Goal: Task Accomplishment & Management: Manage account settings

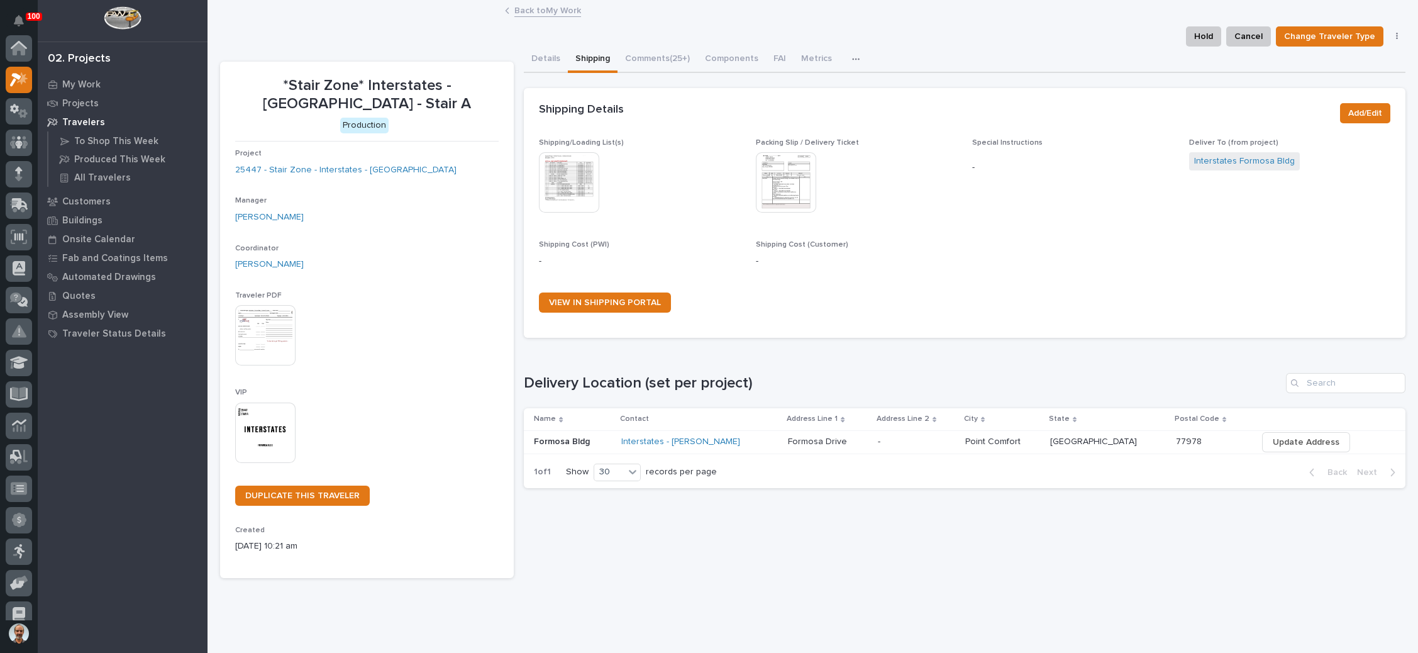
scroll to position [31, 0]
click at [544, 9] on link "Back to My Work" at bounding box center [547, 10] width 67 height 14
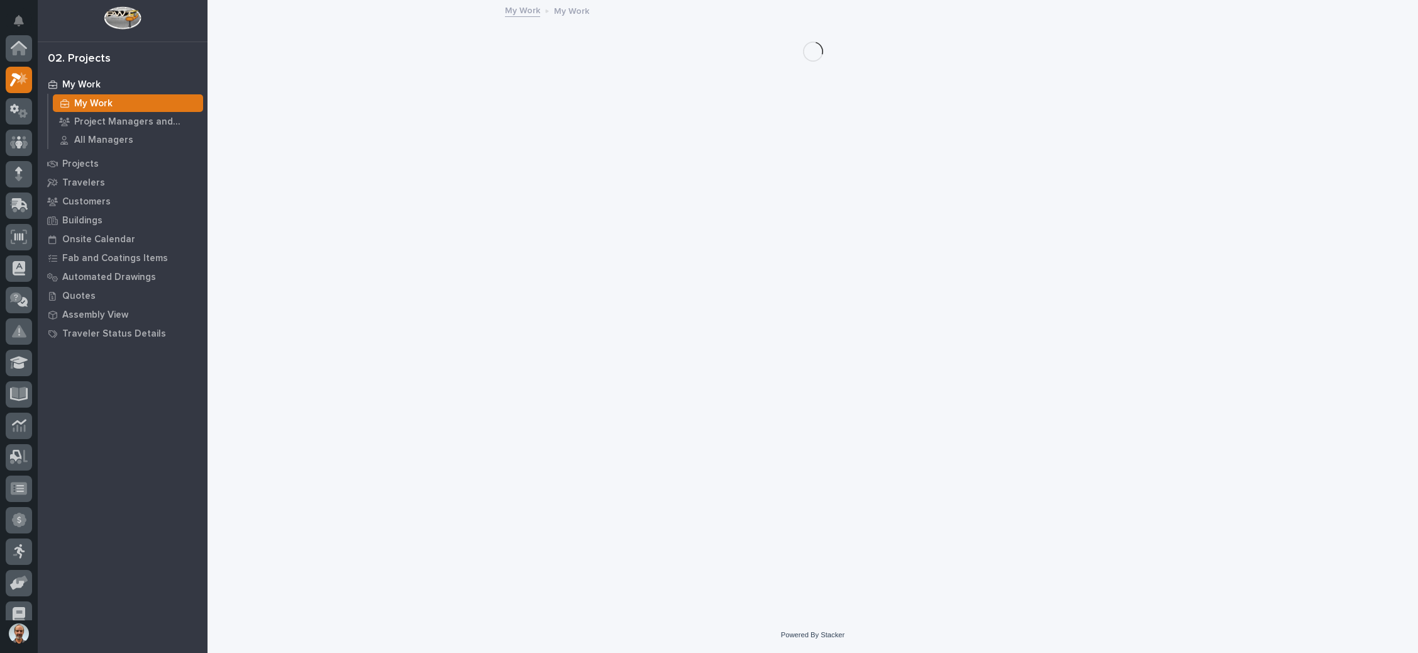
scroll to position [31, 0]
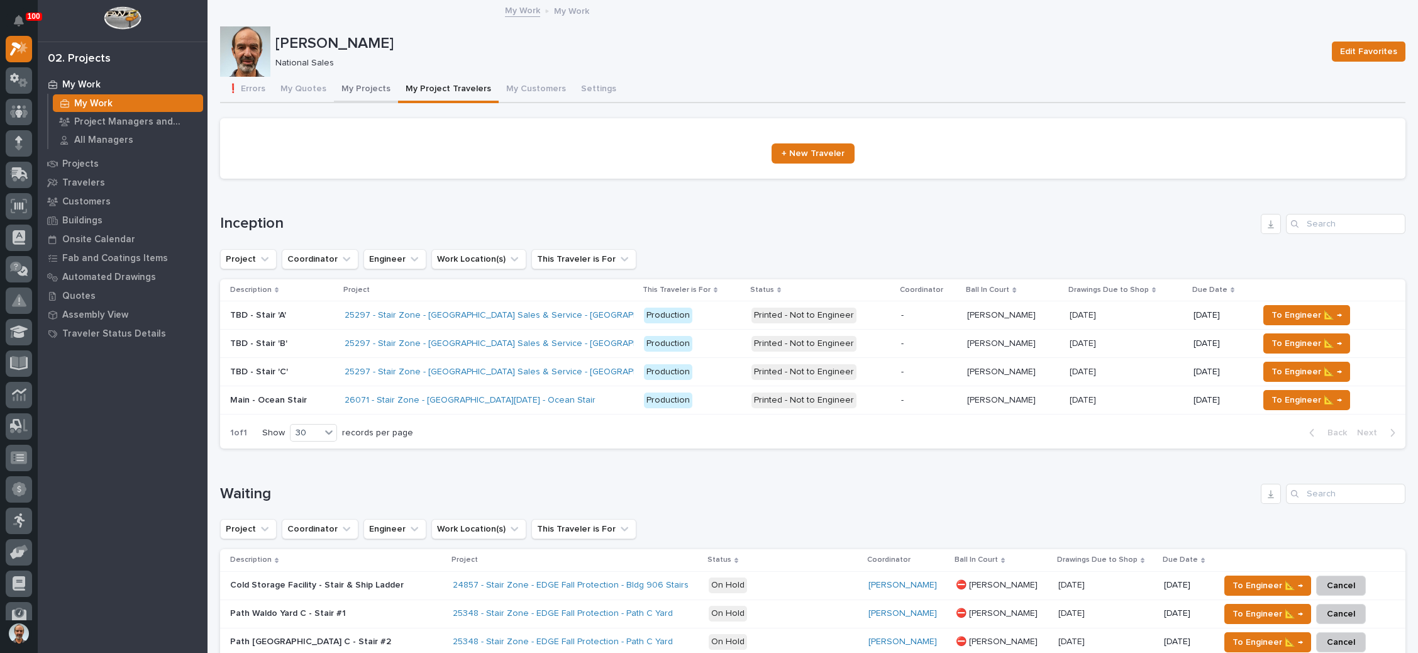
click at [372, 84] on button "My Projects" at bounding box center [366, 90] width 64 height 26
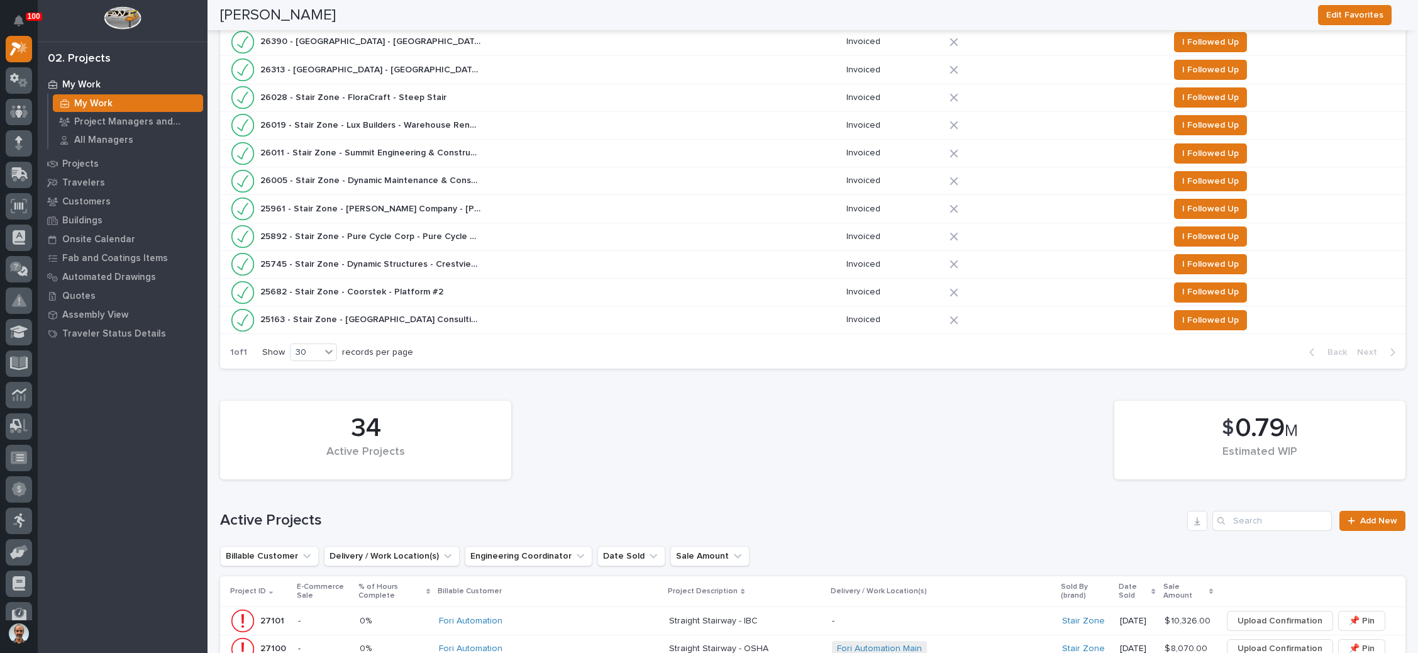
scroll to position [660, 0]
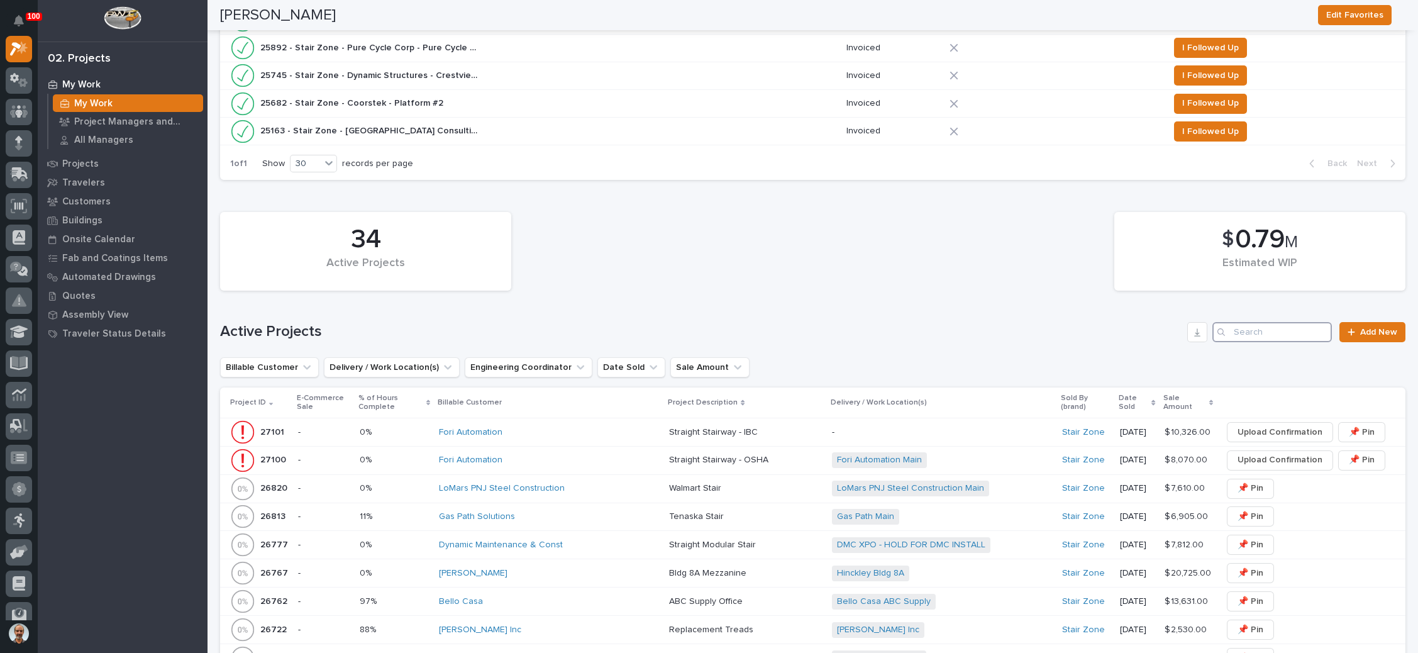
click at [1246, 325] on input "Search" at bounding box center [1271, 332] width 119 height 20
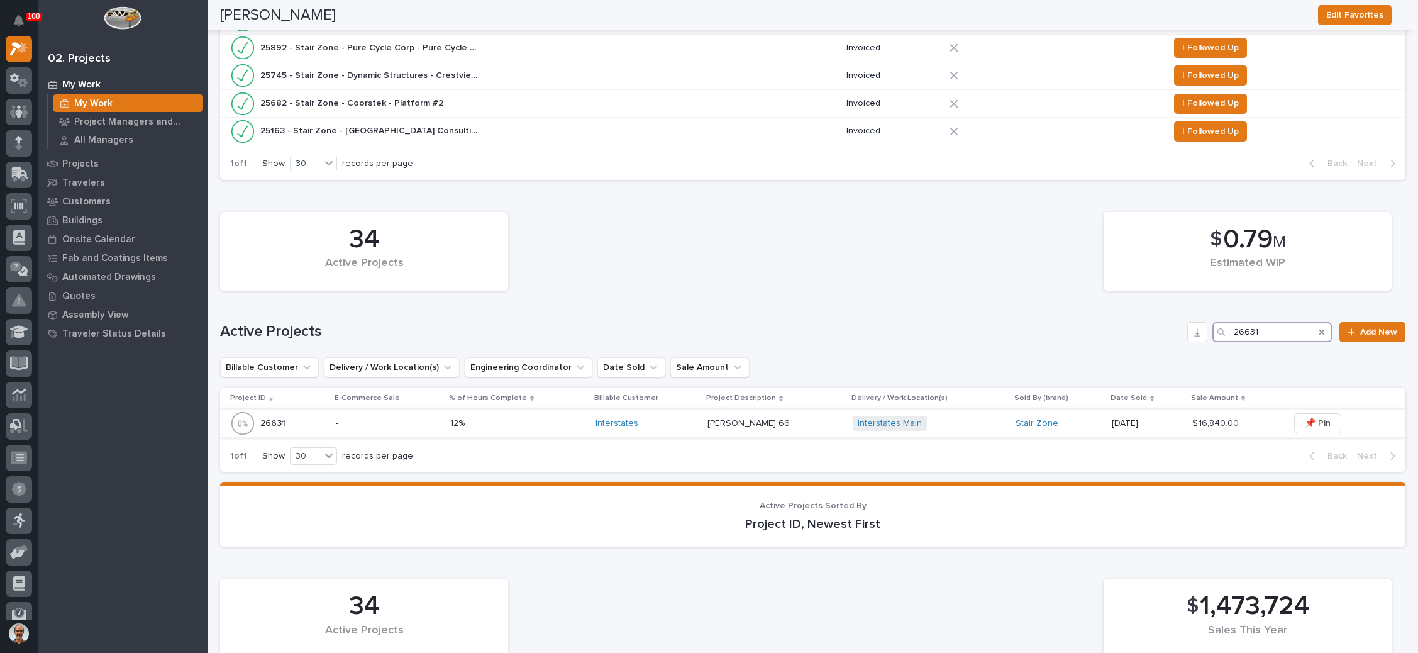
type input "26631"
click at [950, 416] on div "Interstates Main + 0" at bounding box center [929, 424] width 153 height 16
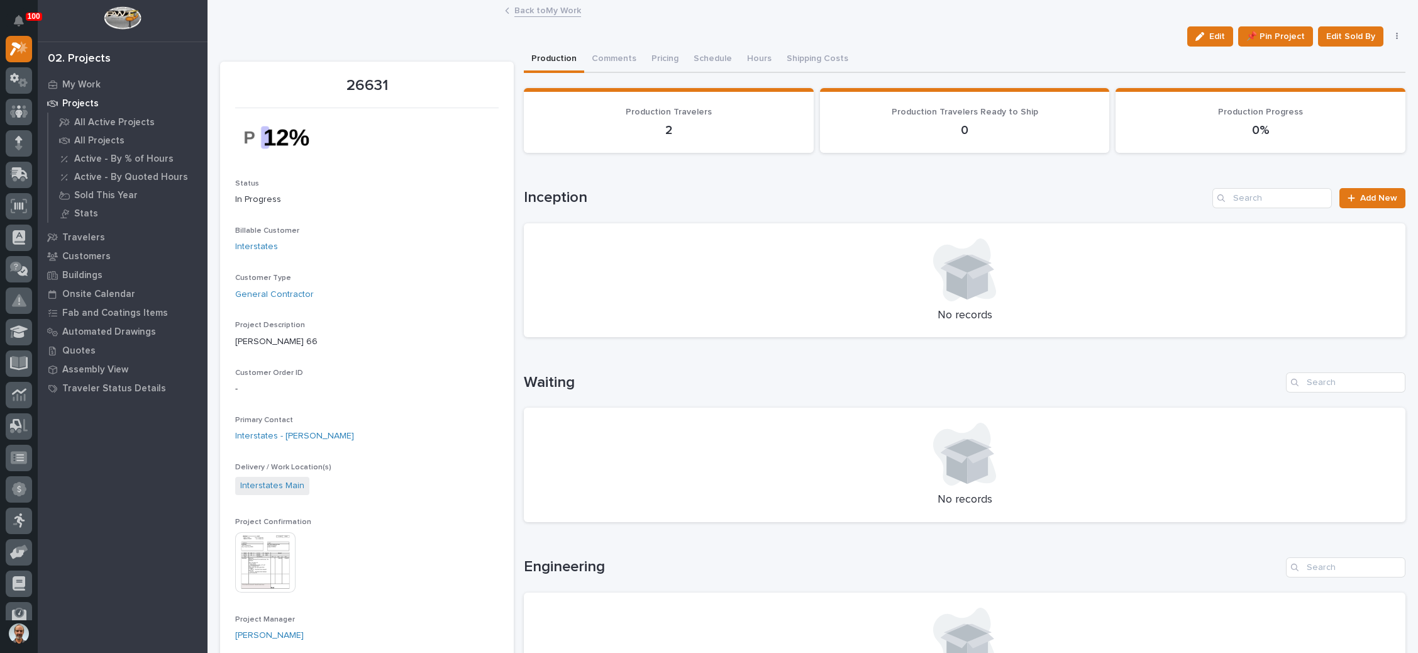
click at [539, 9] on link "Back to My Work" at bounding box center [547, 10] width 67 height 14
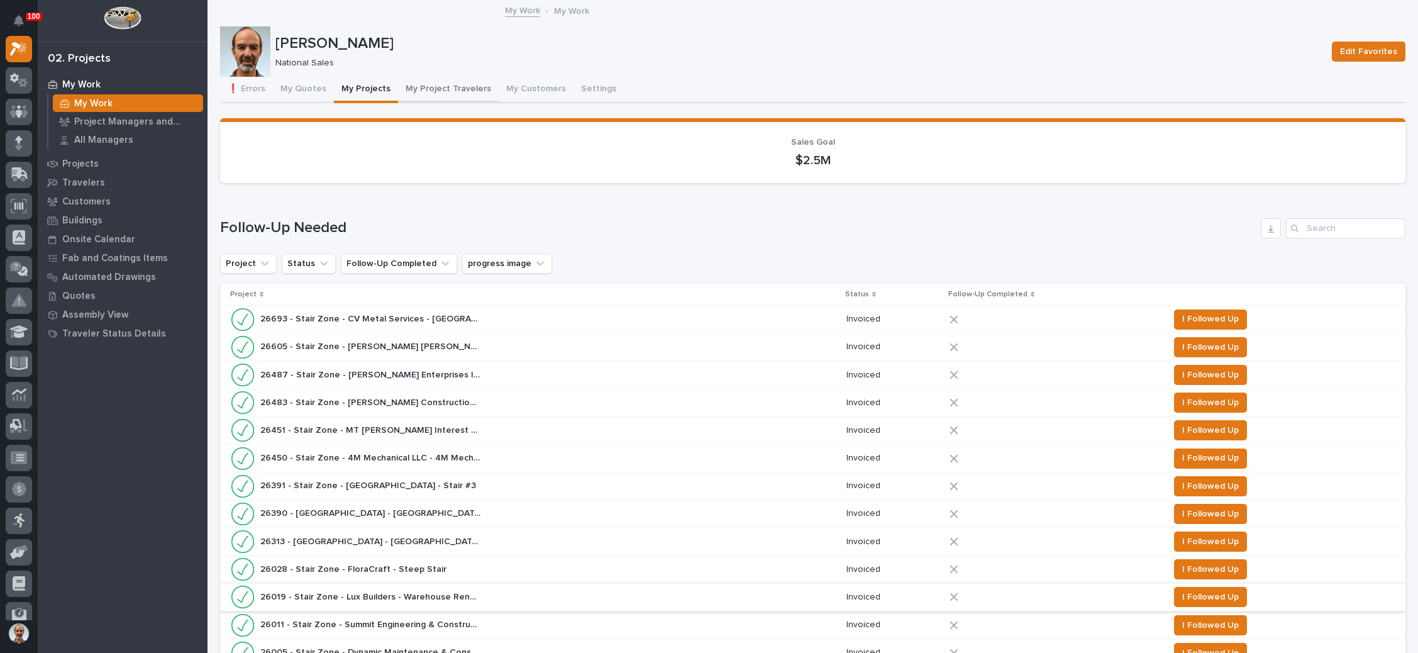
click at [459, 83] on button "My Project Travelers" at bounding box center [448, 90] width 101 height 26
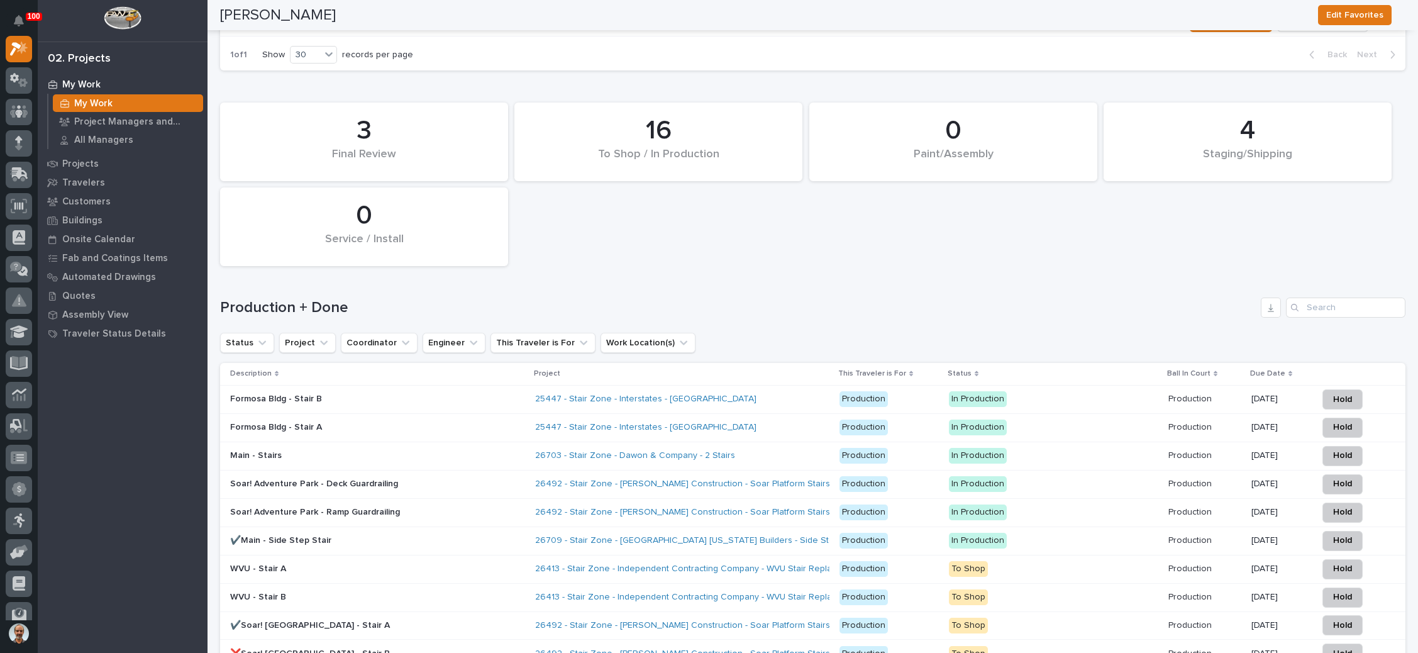
scroll to position [1792, 0]
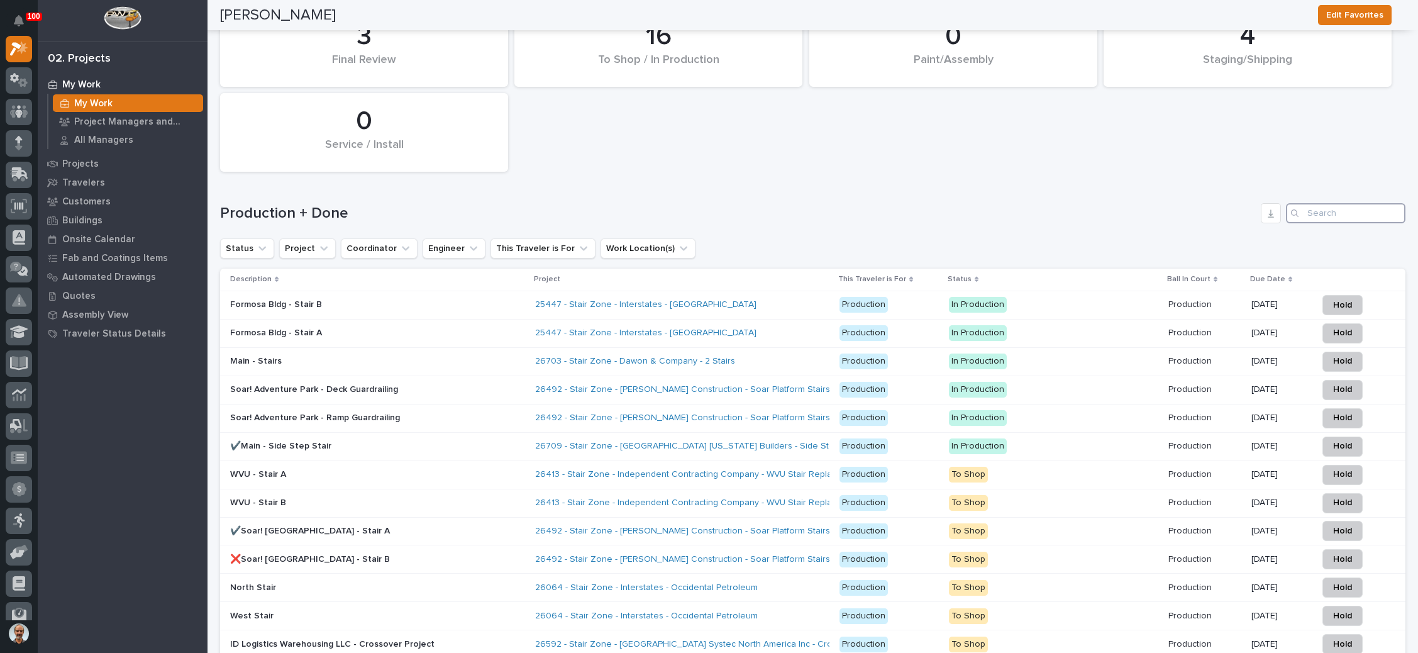
click at [1332, 203] on input "Search" at bounding box center [1345, 213] width 119 height 20
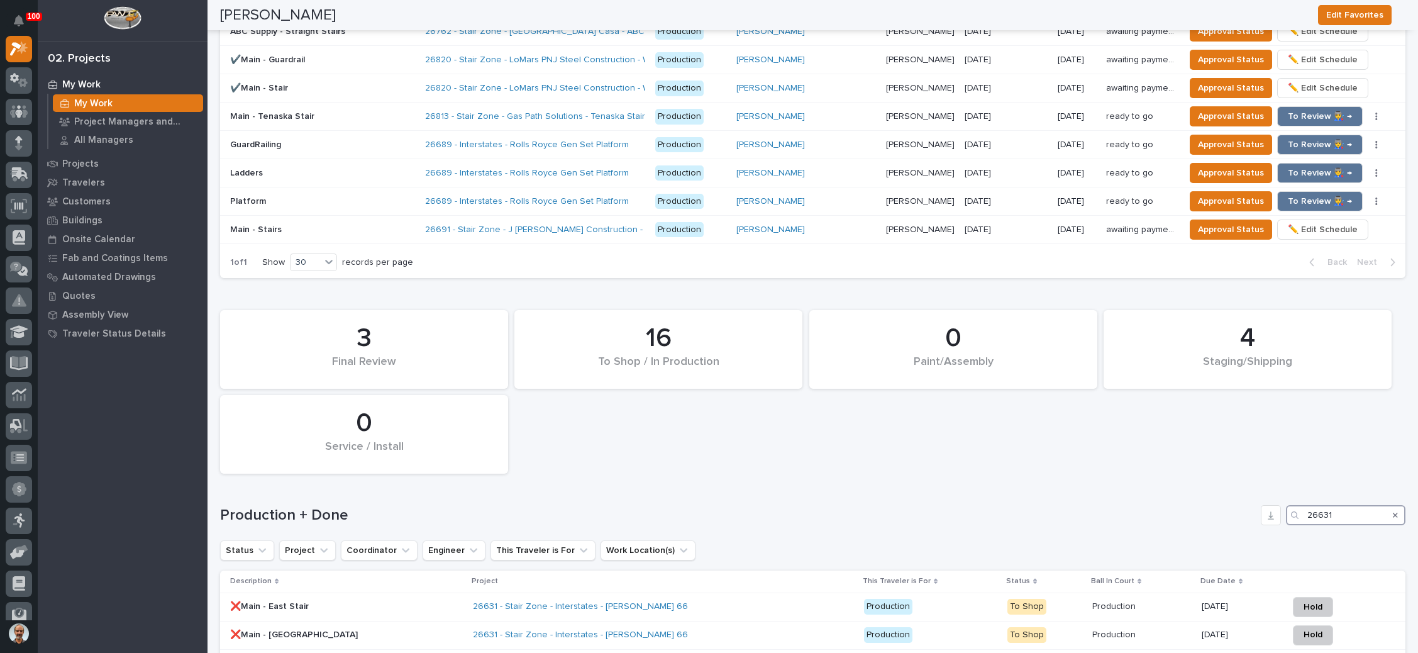
scroll to position [1201, 0]
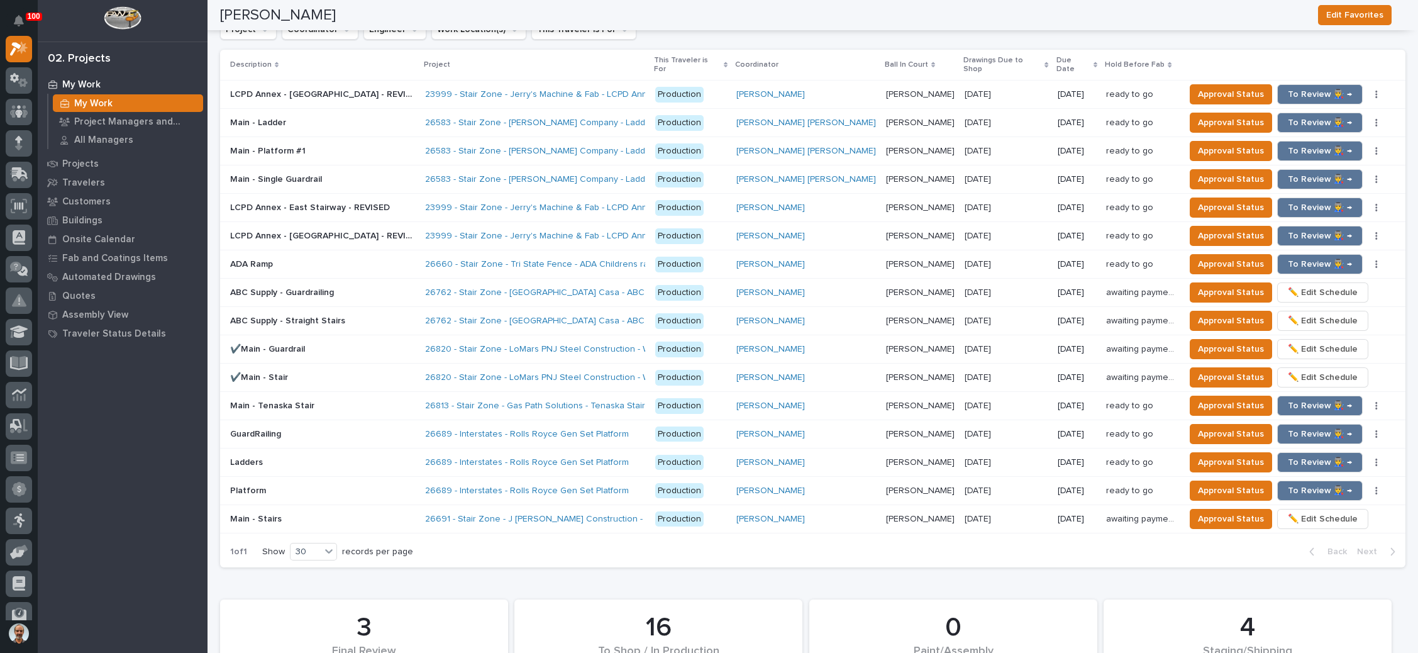
type input "26631"
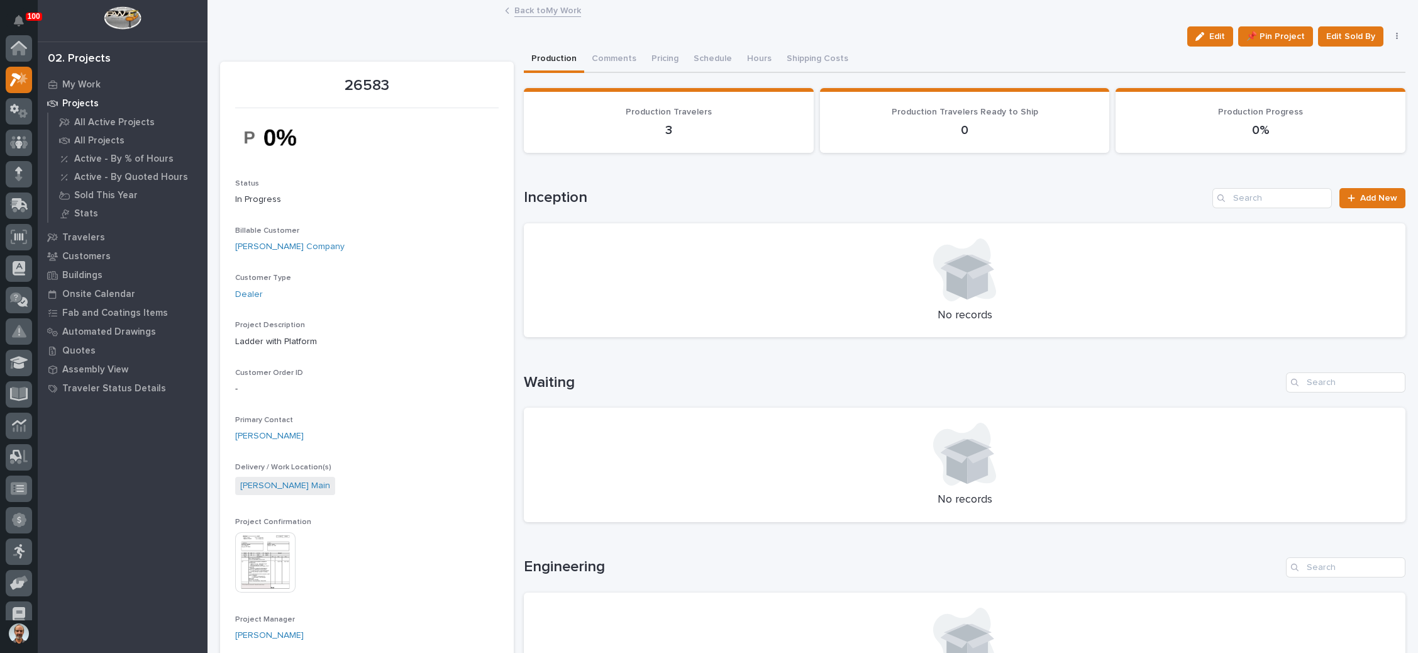
scroll to position [31, 0]
click at [77, 78] on div "My Work" at bounding box center [122, 84] width 163 height 18
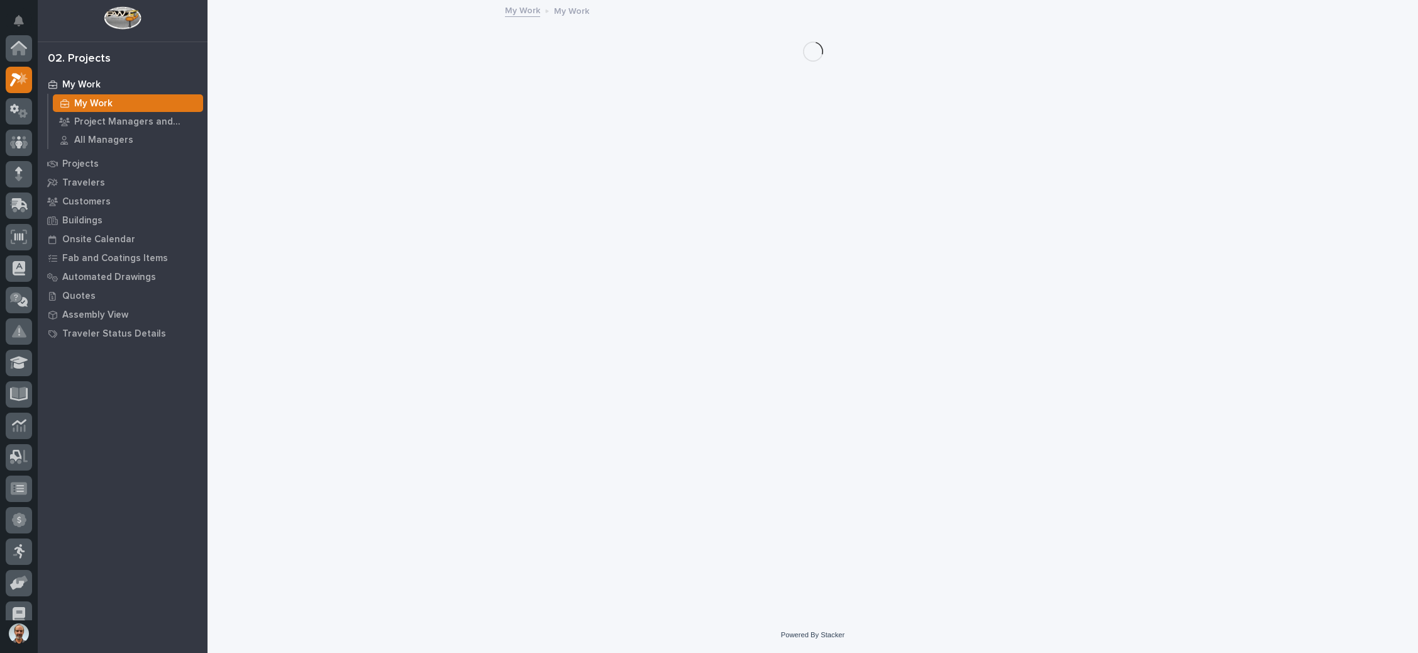
scroll to position [31, 0]
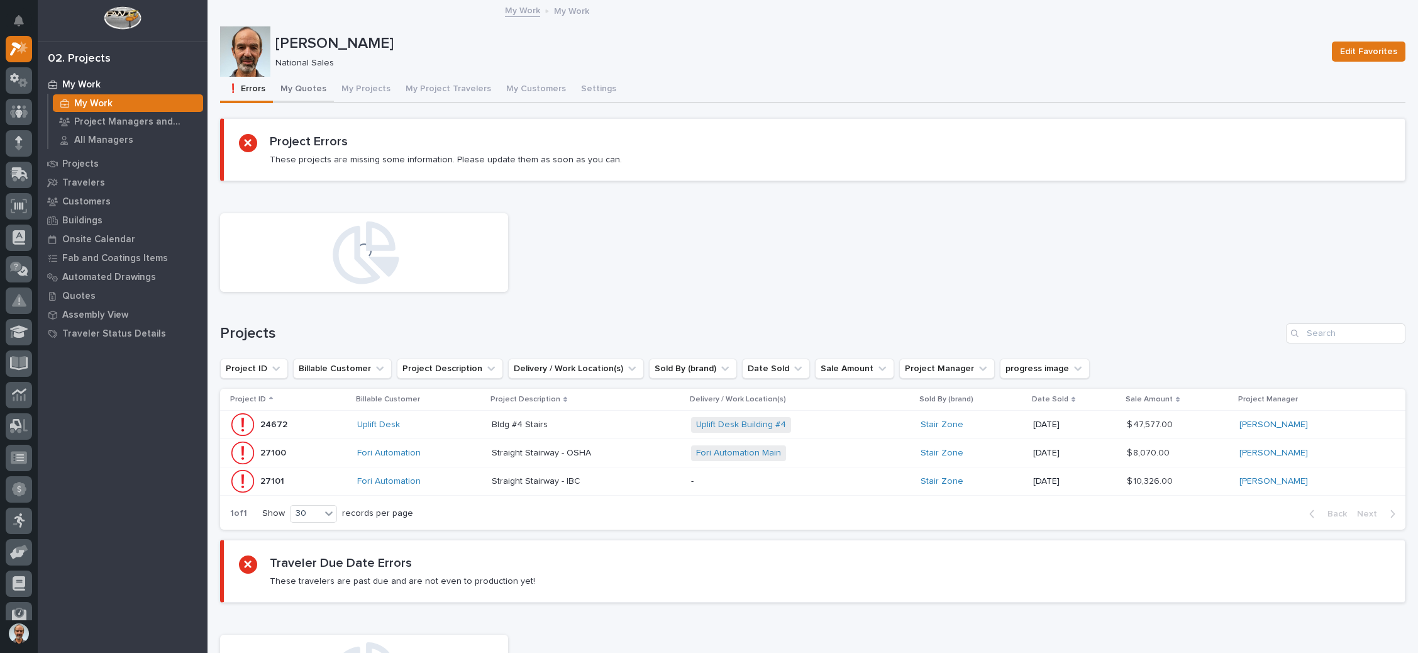
click at [302, 83] on button "My Quotes" at bounding box center [303, 90] width 61 height 26
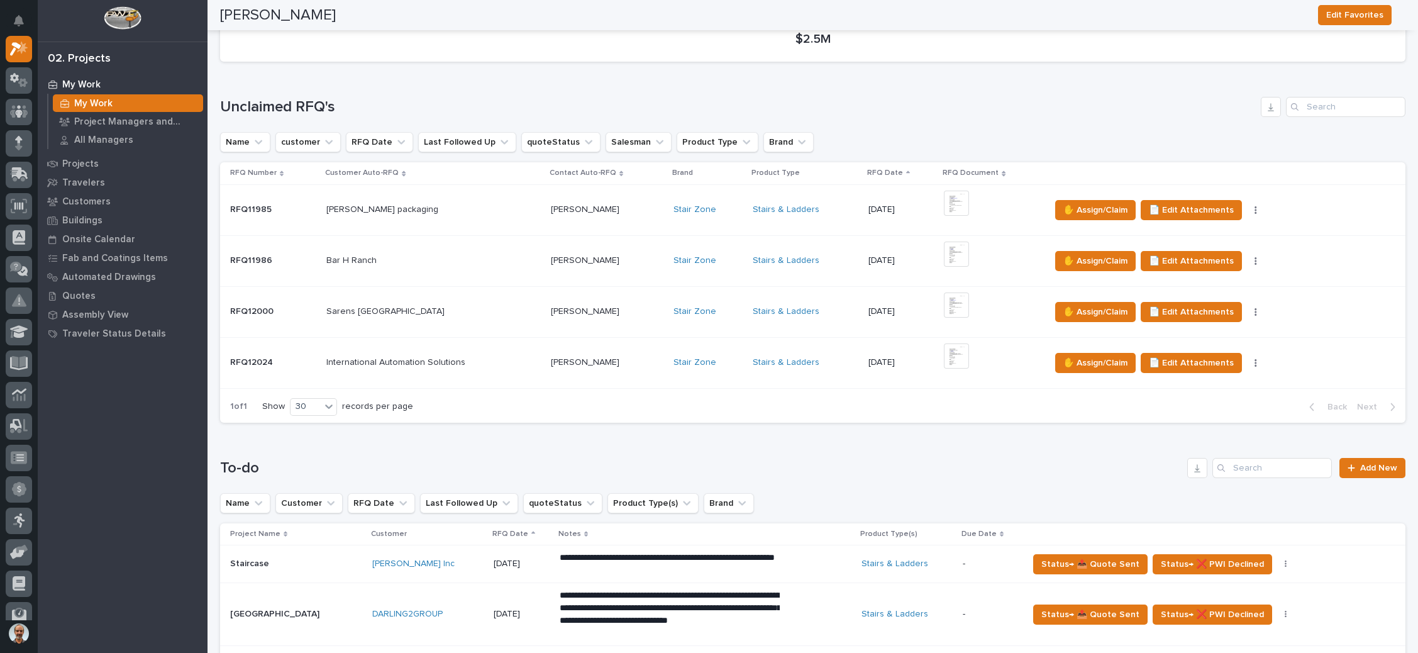
scroll to position [189, 0]
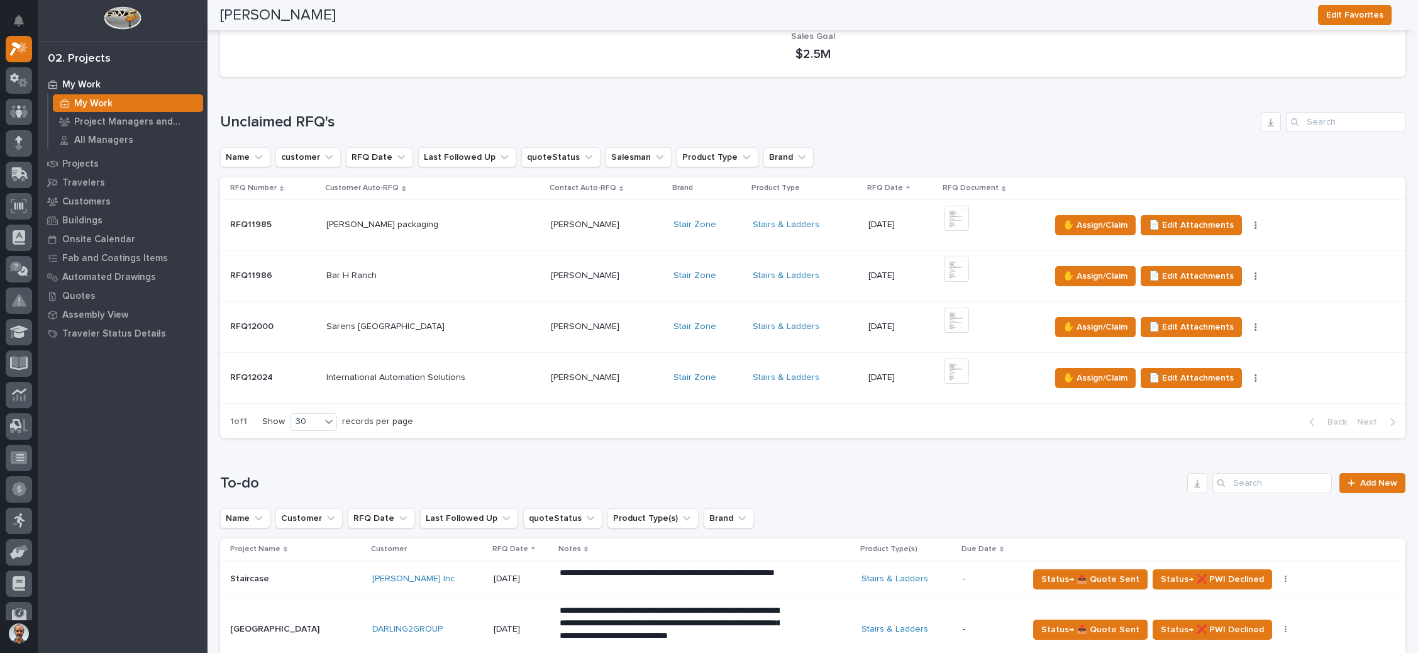
click at [487, 223] on p at bounding box center [433, 224] width 214 height 11
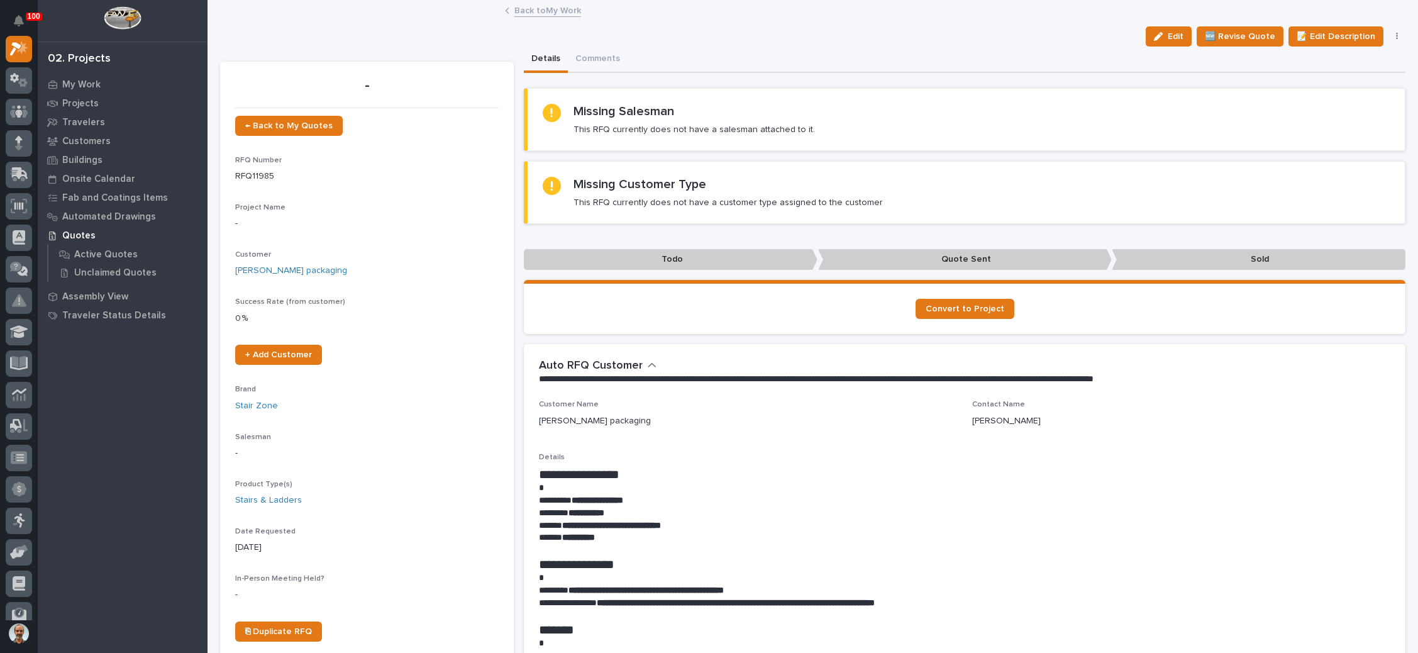
click at [1388, 37] on button "button" at bounding box center [1397, 36] width 18 height 9
drag, startPoint x: 1342, startPoint y: 74, endPoint x: 1335, endPoint y: 77, distance: 7.0
click at [1335, 77] on span "✋ Assign/Claim" at bounding box center [1327, 81] width 64 height 15
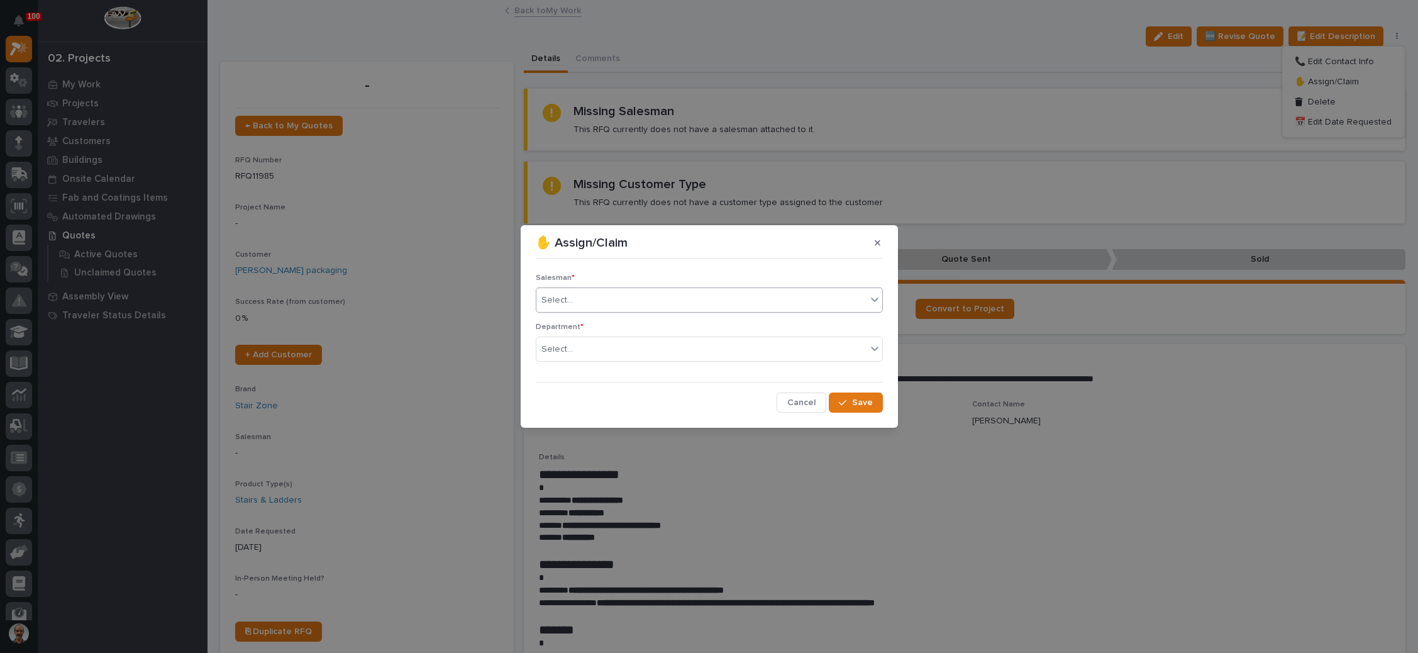
drag, startPoint x: 681, startPoint y: 301, endPoint x: 675, endPoint y: 310, distance: 11.3
click at [680, 303] on div "Select..." at bounding box center [701, 300] width 330 height 21
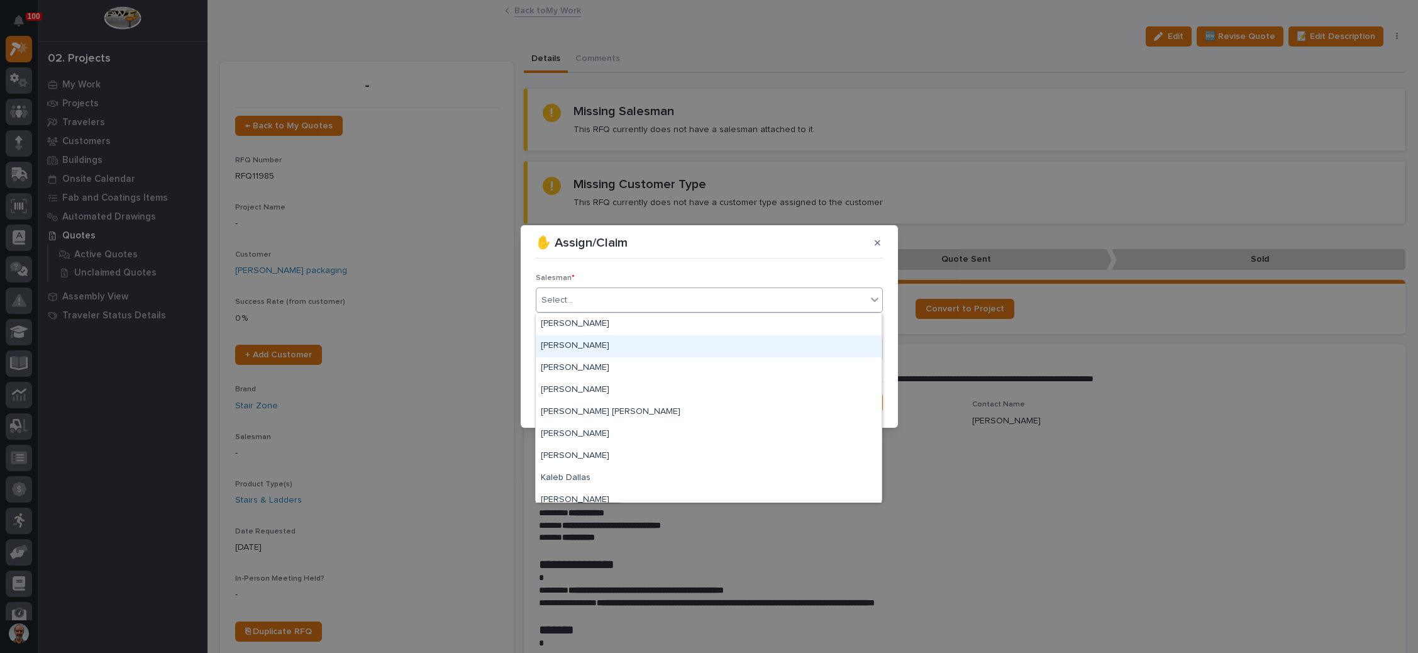
click at [648, 346] on div "[PERSON_NAME]" at bounding box center [709, 346] width 346 height 22
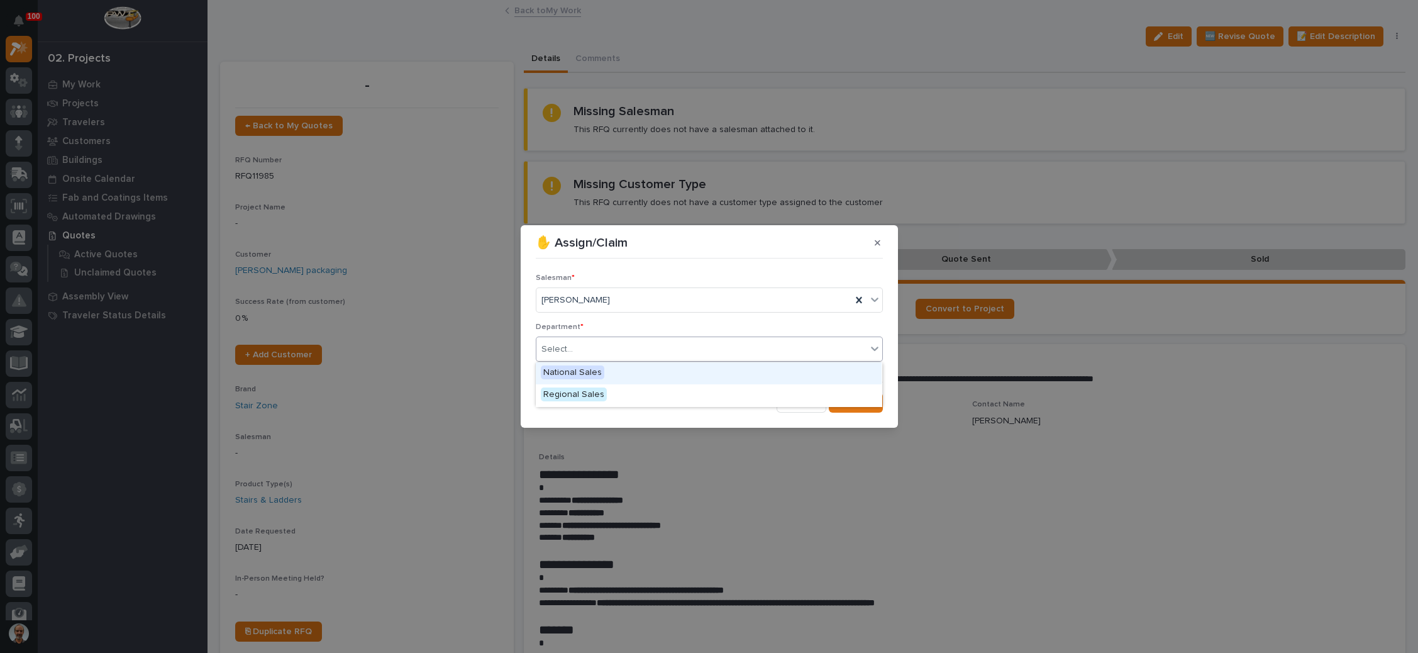
click at [643, 354] on div "Select..." at bounding box center [701, 349] width 330 height 21
click at [634, 370] on div "National Sales" at bounding box center [709, 373] width 346 height 22
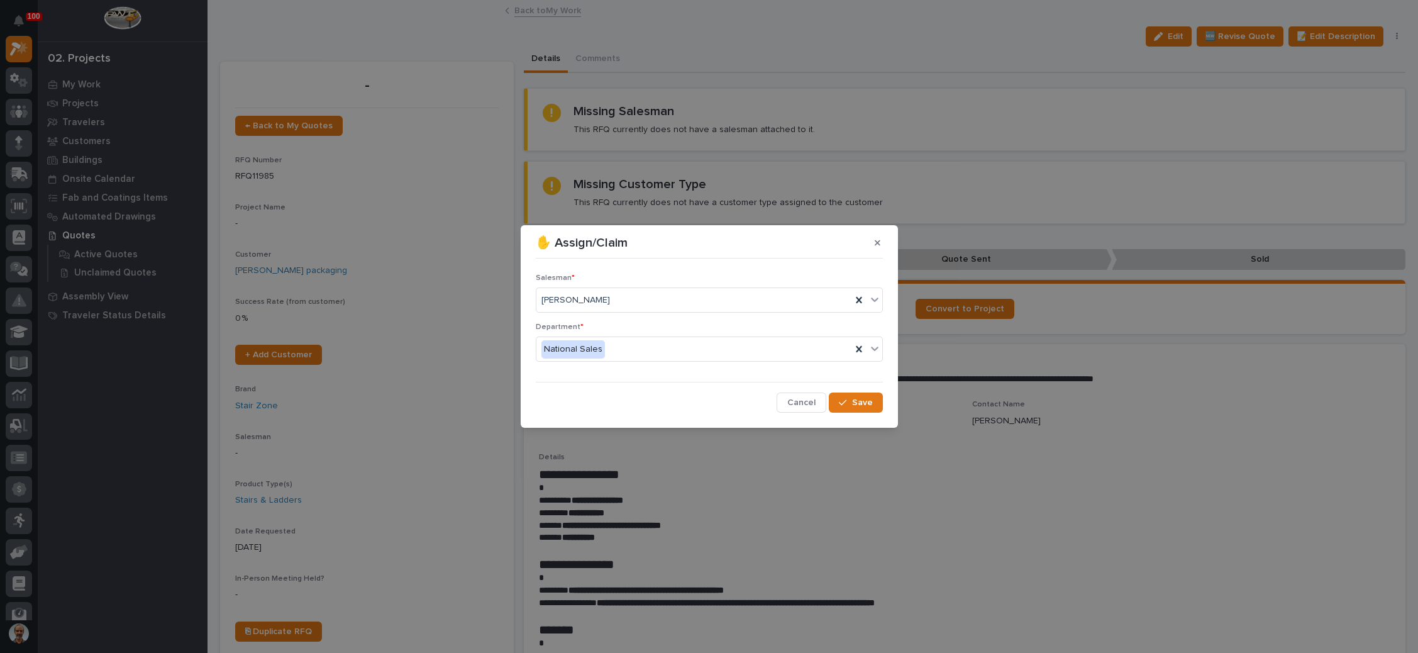
drag, startPoint x: 839, startPoint y: 401, endPoint x: 891, endPoint y: 384, distance: 54.9
click at [840, 401] on button "Save" at bounding box center [855, 402] width 53 height 20
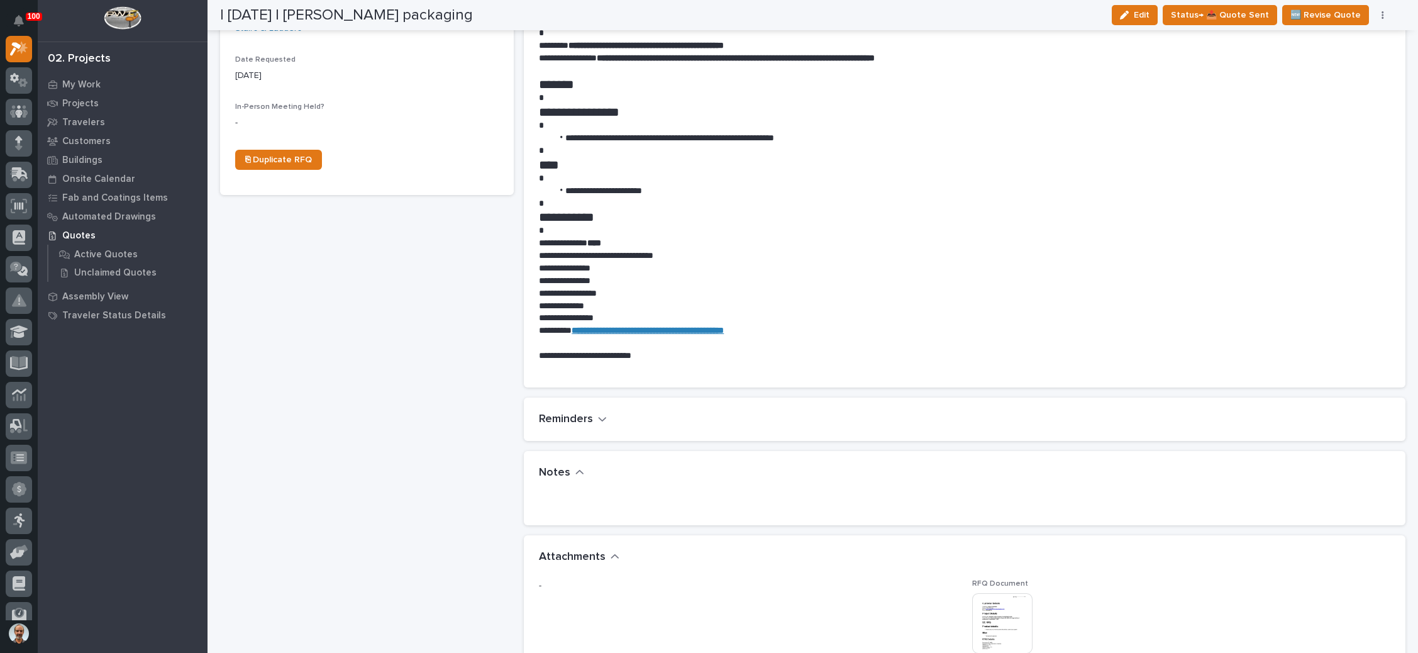
scroll to position [660, 0]
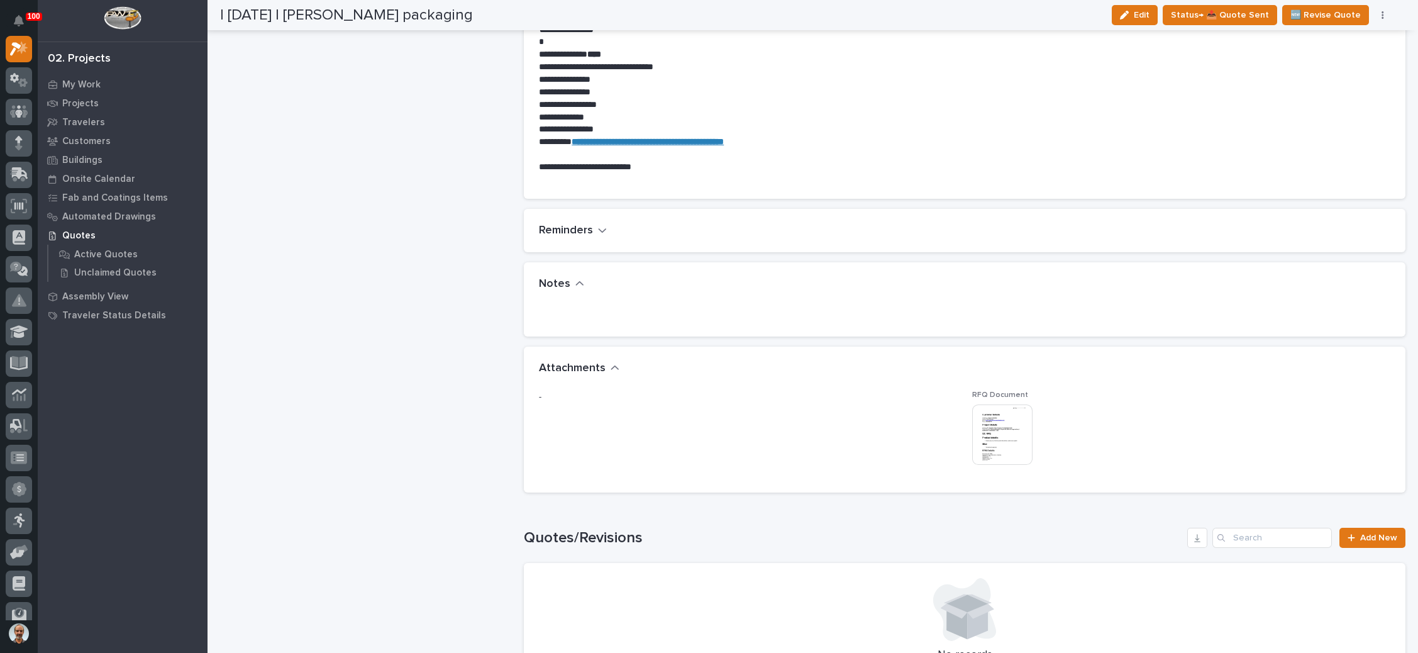
click at [991, 434] on img at bounding box center [1002, 434] width 60 height 60
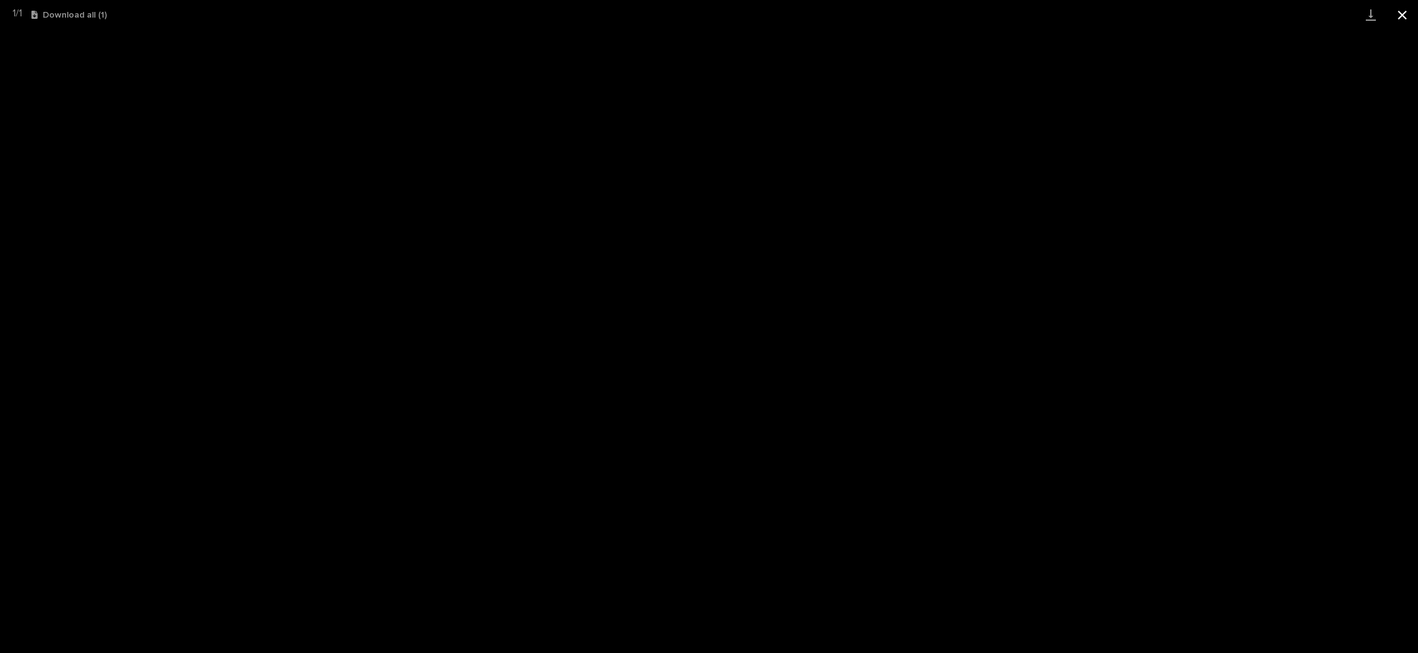
click at [1397, 11] on button "Close gallery" at bounding box center [1401, 15] width 31 height 30
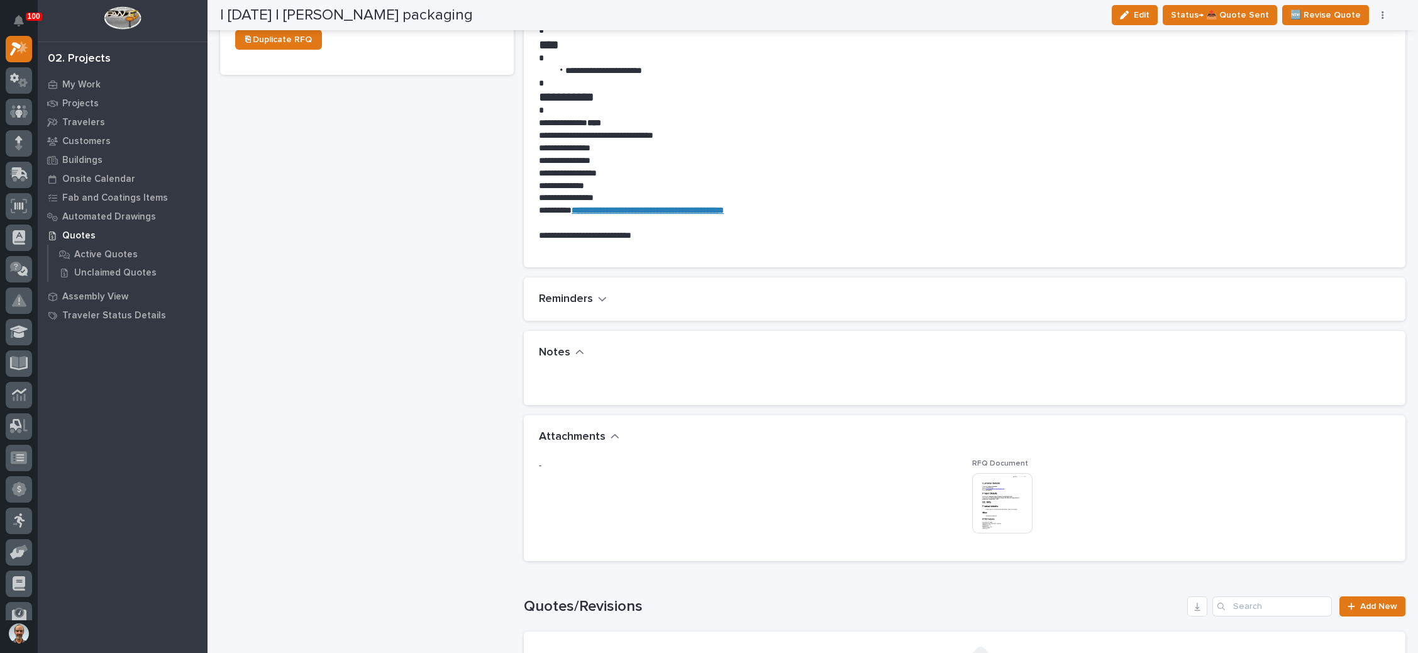
scroll to position [652, 0]
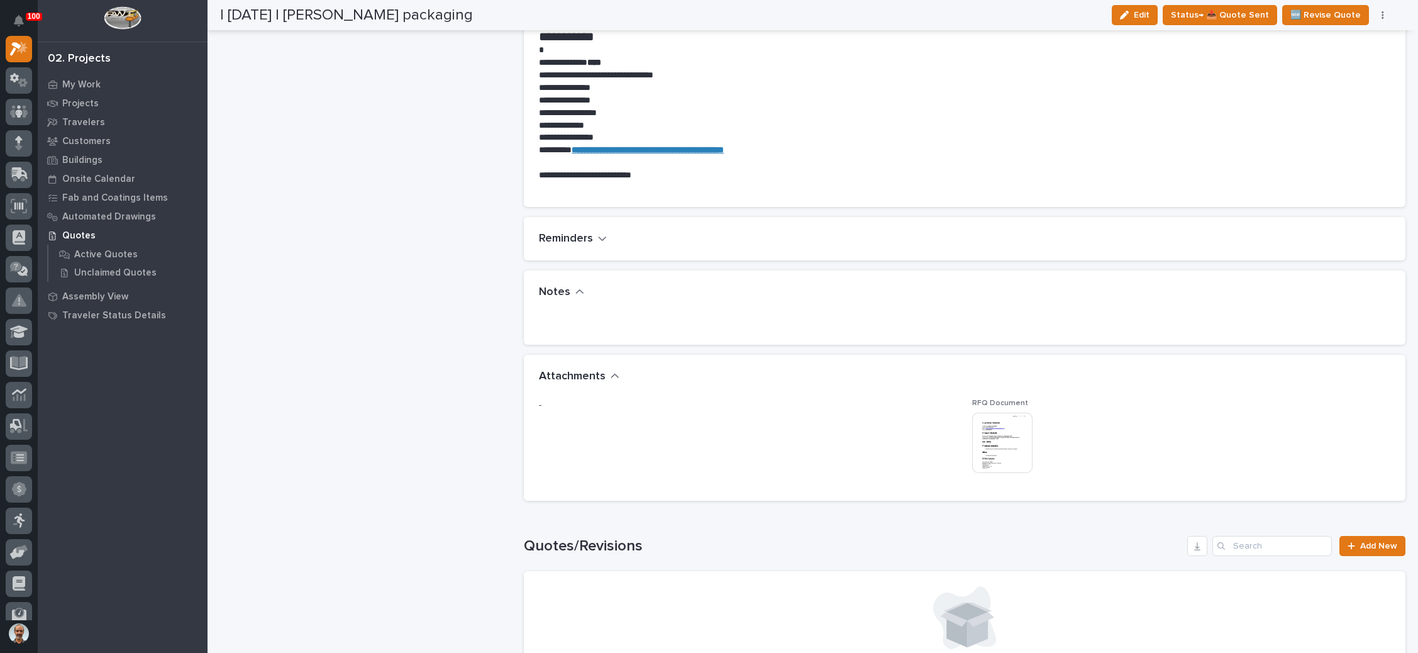
click at [973, 431] on img at bounding box center [1002, 442] width 60 height 60
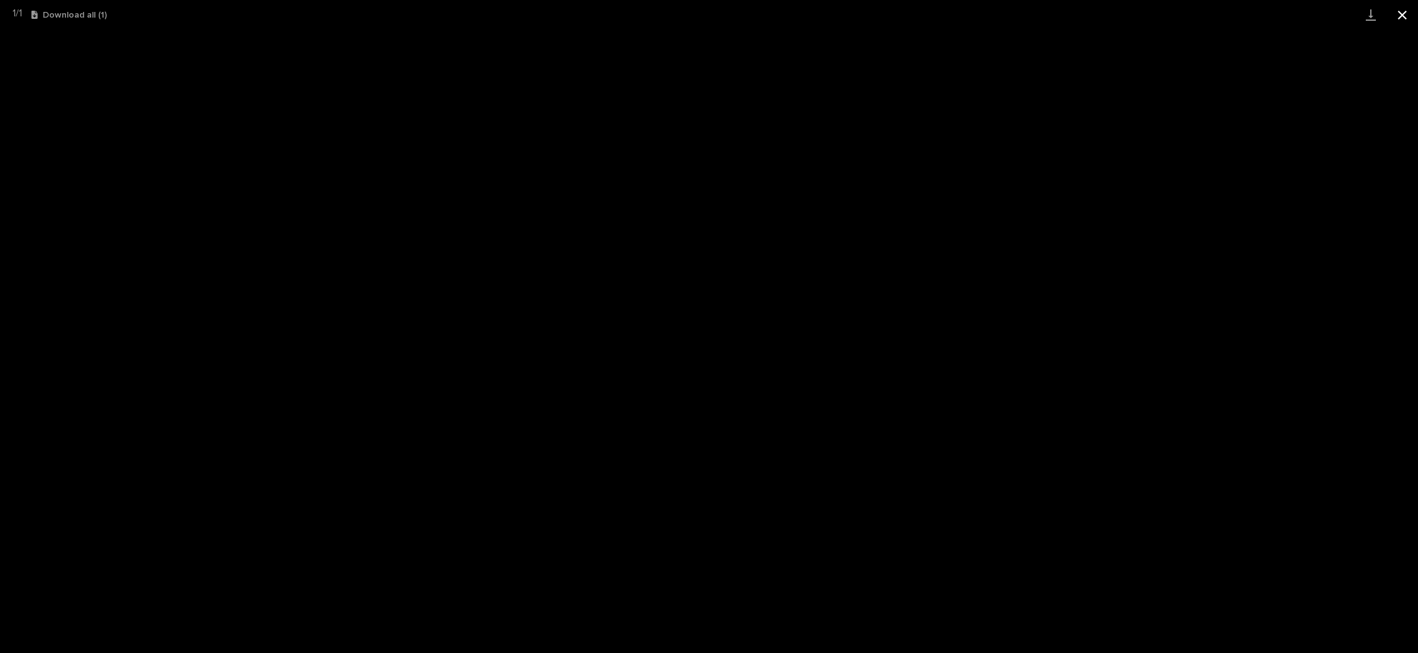
click at [1396, 18] on button "Close gallery" at bounding box center [1401, 15] width 31 height 30
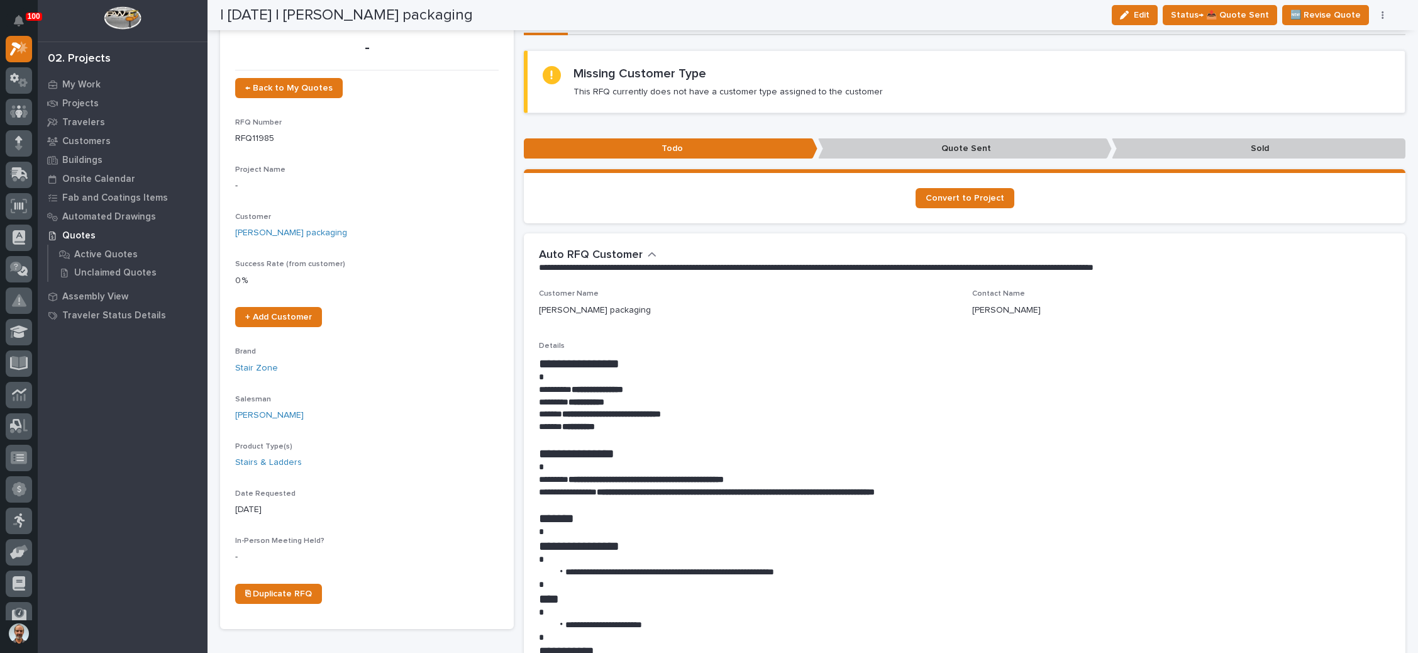
scroll to position [0, 0]
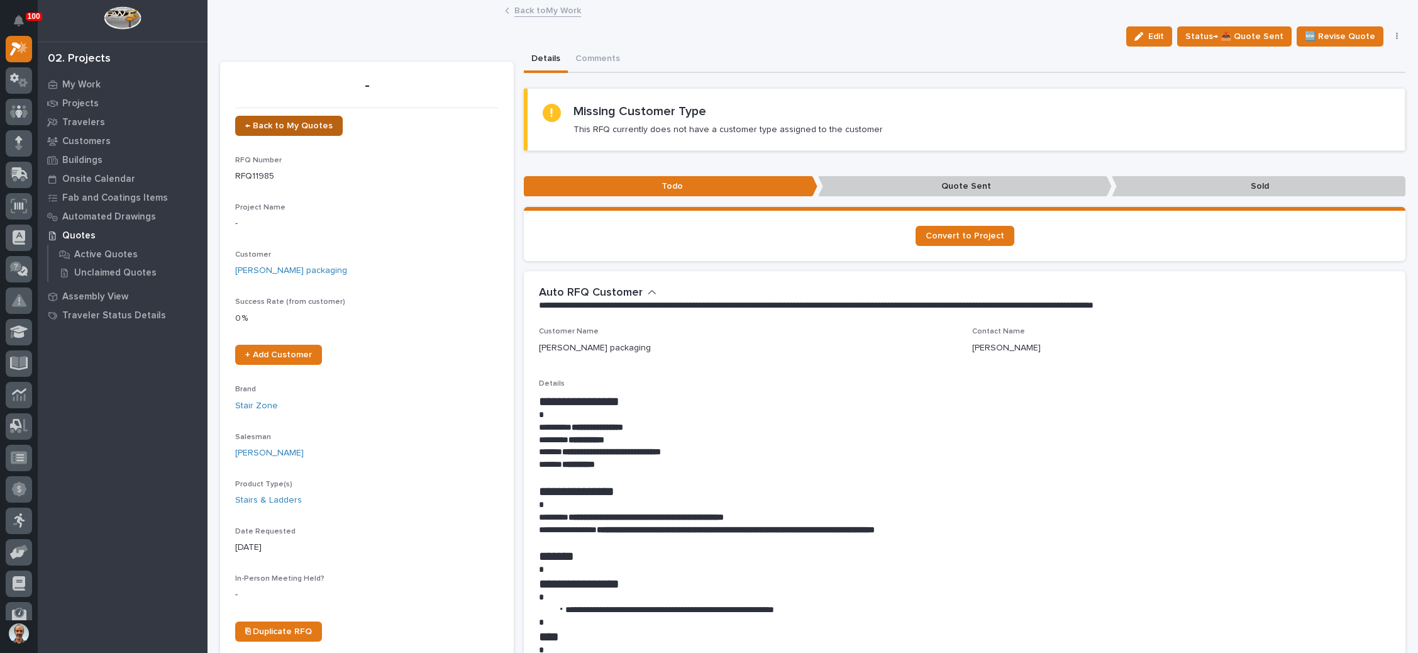
click at [301, 120] on link "← Back to My Quotes" at bounding box center [289, 126] width 108 height 20
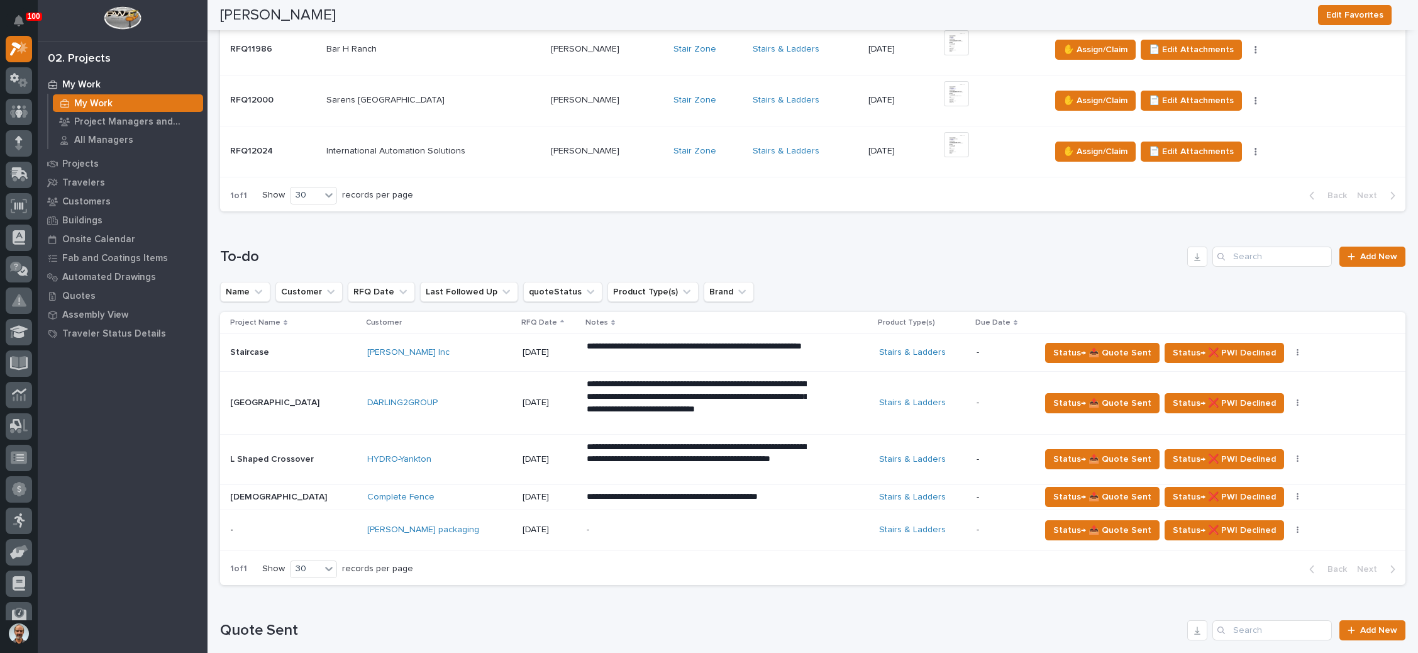
scroll to position [377, 0]
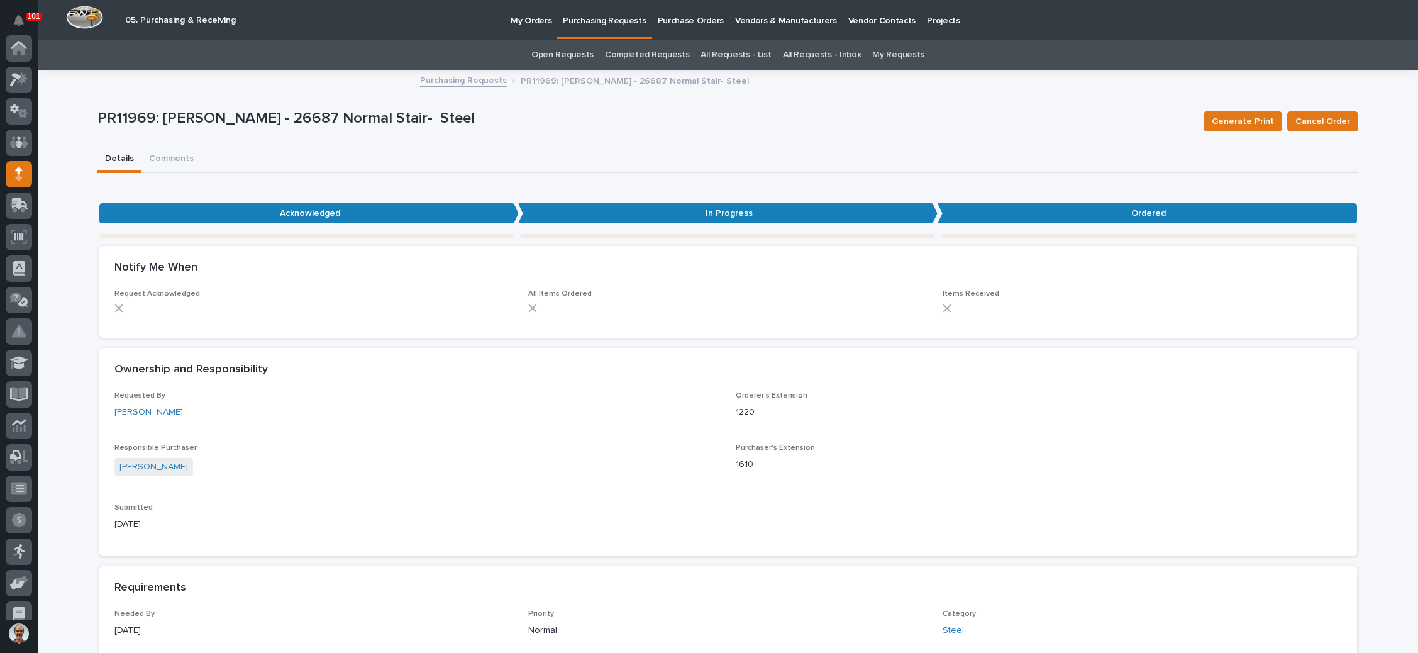
scroll to position [126, 0]
